Goal: Check status: Check status

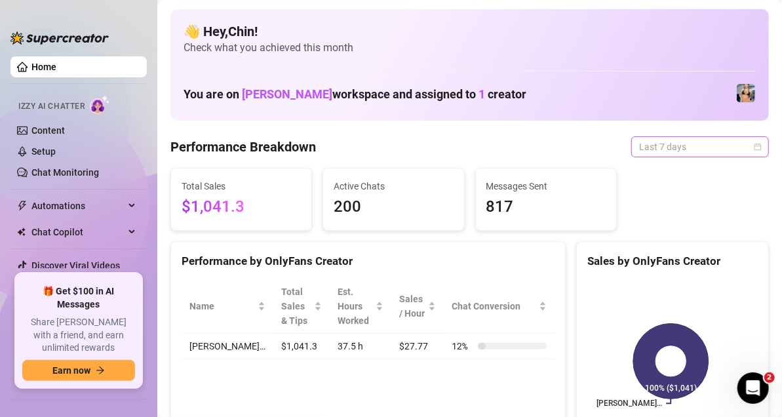
click at [753, 148] on div "Last 7 days" at bounding box center [701, 146] width 138 height 21
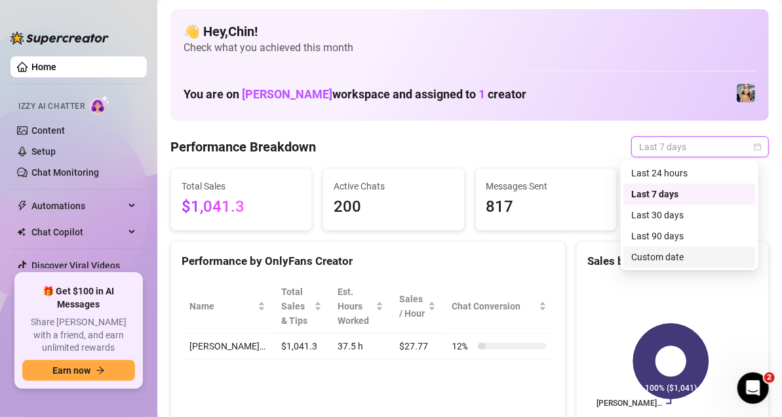
click at [680, 253] on div "Custom date" at bounding box center [690, 257] width 117 height 14
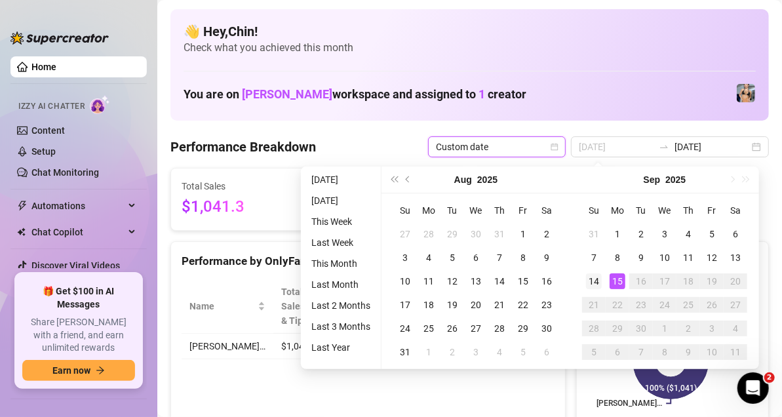
type input "[DATE]"
click at [591, 281] on div "14" at bounding box center [594, 281] width 16 height 16
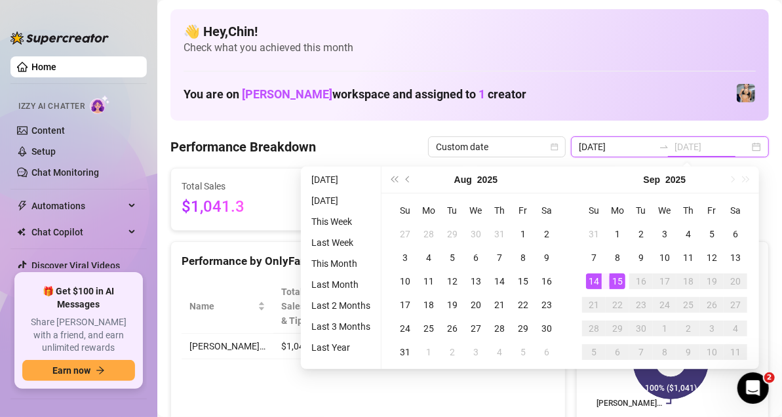
type input "[DATE]"
drag, startPoint x: 595, startPoint y: 279, endPoint x: 616, endPoint y: 279, distance: 21.0
click at [595, 281] on div "14" at bounding box center [594, 281] width 16 height 16
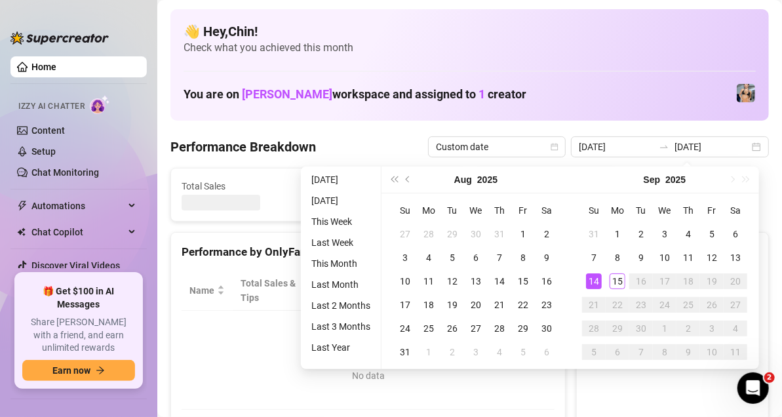
click at [616, 279] on canvas at bounding box center [671, 369] width 167 height 197
type input "[DATE]"
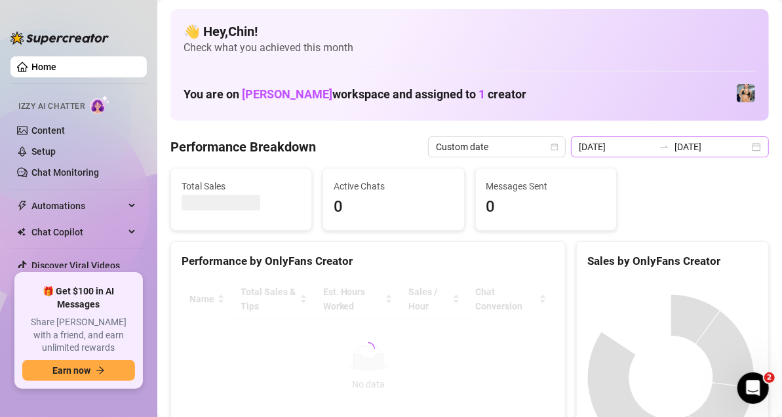
click at [752, 147] on div "[DATE] [DATE]" at bounding box center [670, 146] width 198 height 21
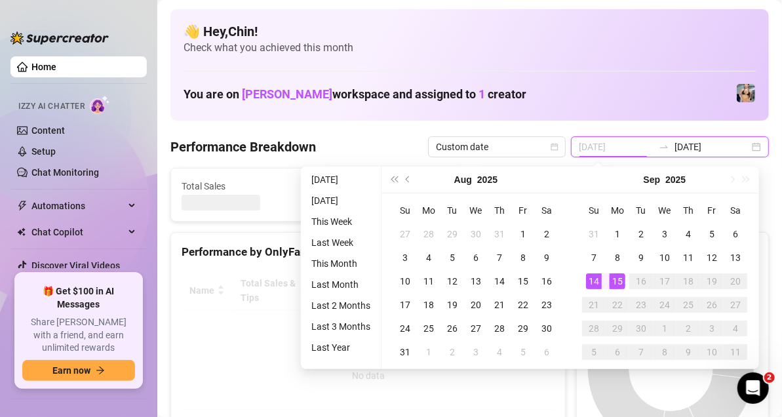
type input "[DATE]"
click at [616, 288] on div "15" at bounding box center [618, 281] width 16 height 16
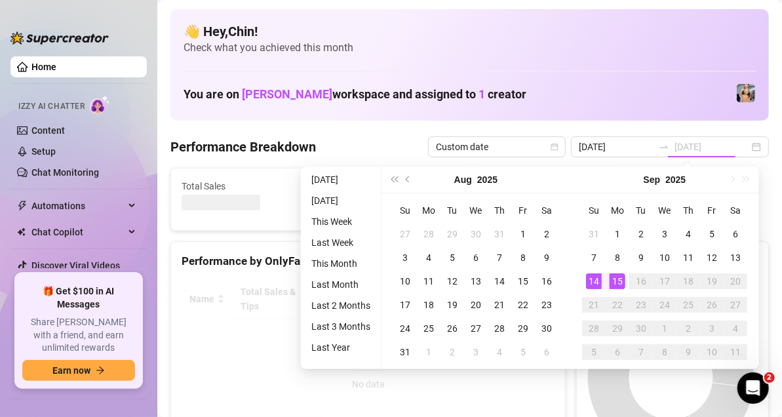
click at [616, 284] on div "15" at bounding box center [618, 281] width 16 height 16
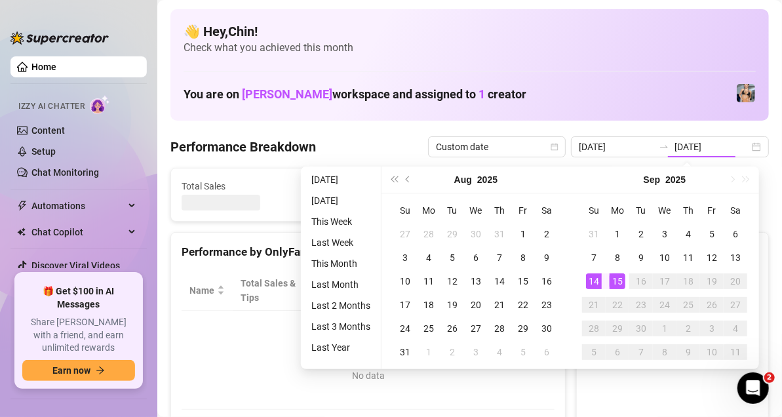
type input "[DATE]"
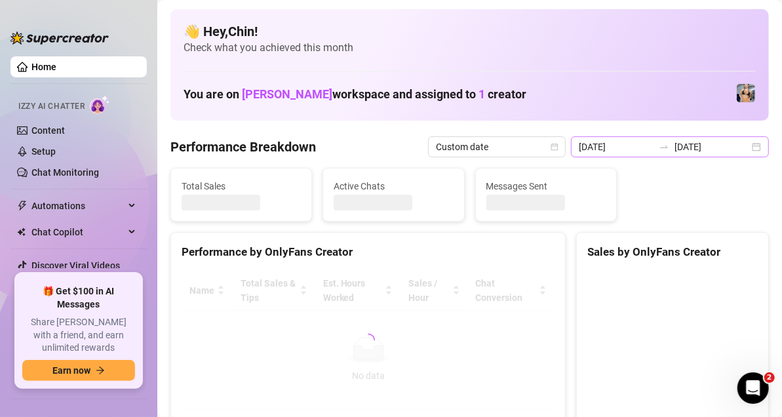
click at [751, 150] on div "[DATE] [DATE]" at bounding box center [670, 146] width 198 height 21
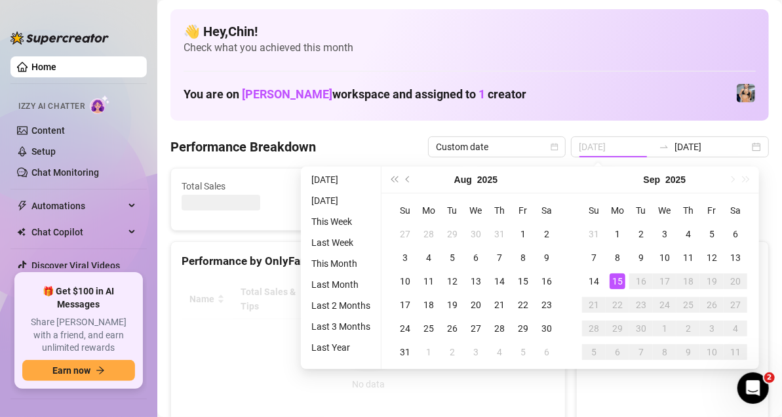
click at [618, 277] on div "15" at bounding box center [618, 281] width 16 height 16
click at [617, 279] on div "15" at bounding box center [618, 281] width 16 height 16
type input "[DATE]"
